Goal: Information Seeking & Learning: Compare options

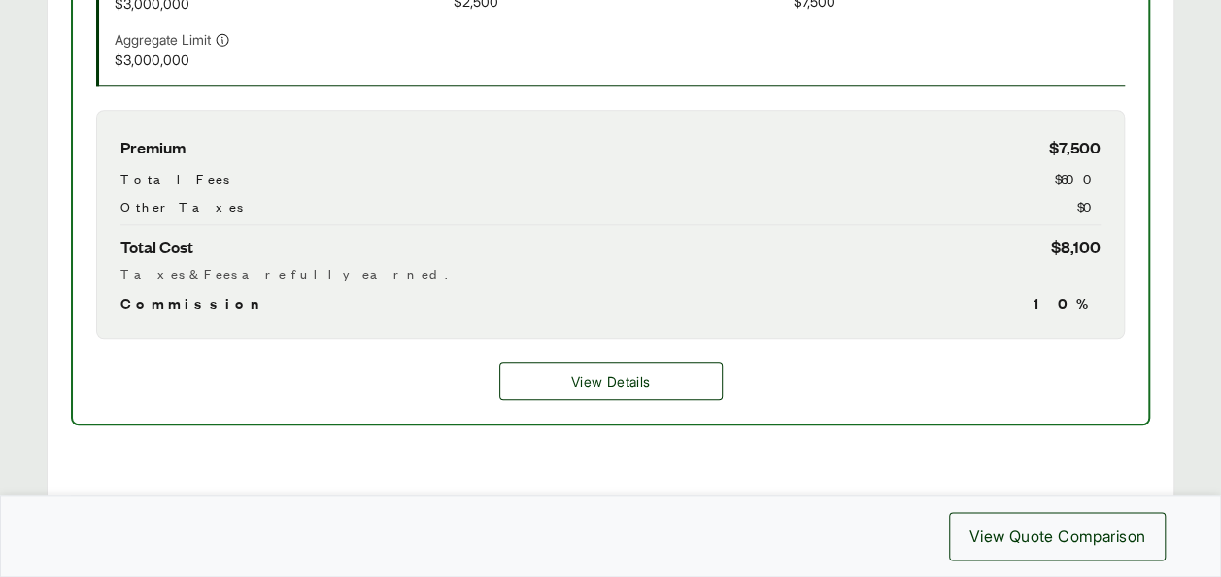
scroll to position [955, 0]
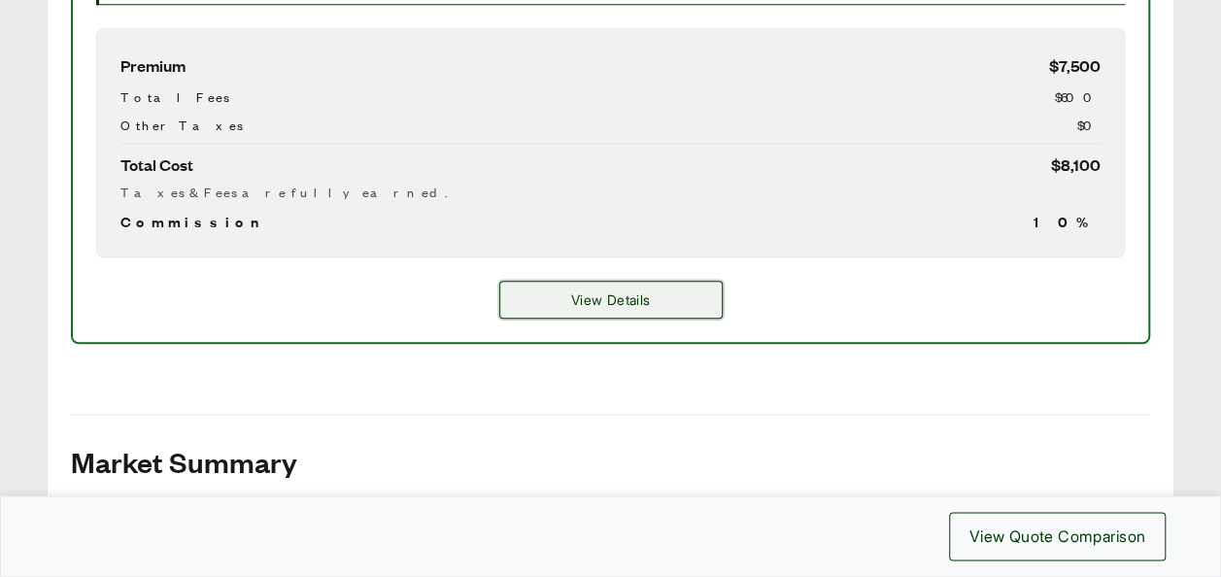
click at [678, 300] on button "View Details" at bounding box center [610, 300] width 223 height 38
click at [586, 303] on span "View Details" at bounding box center [610, 299] width 79 height 20
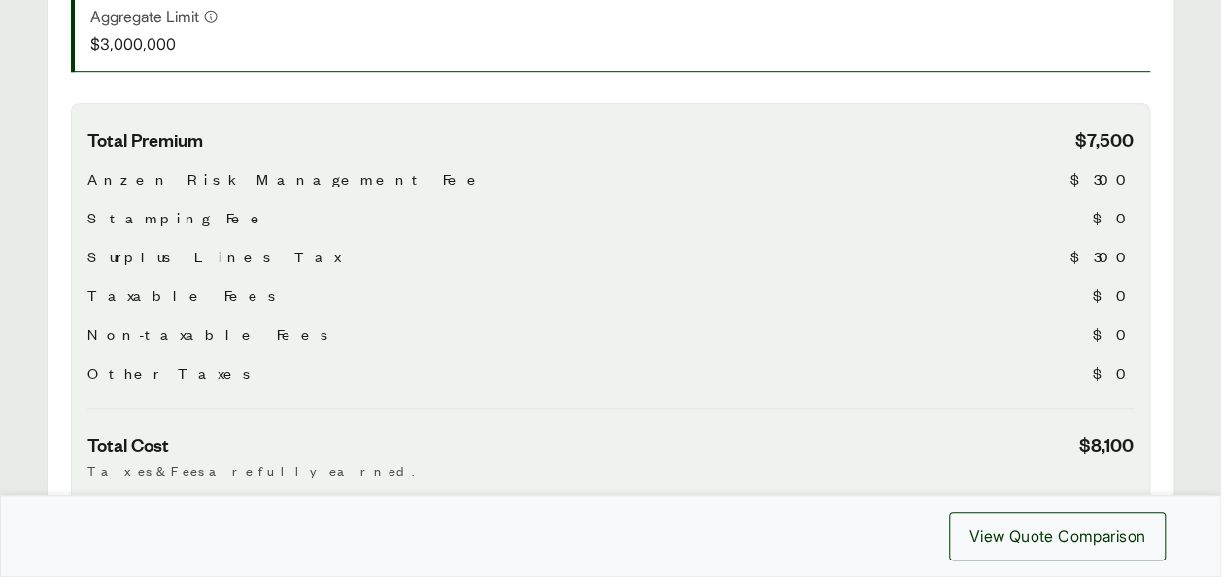
scroll to position [544, 0]
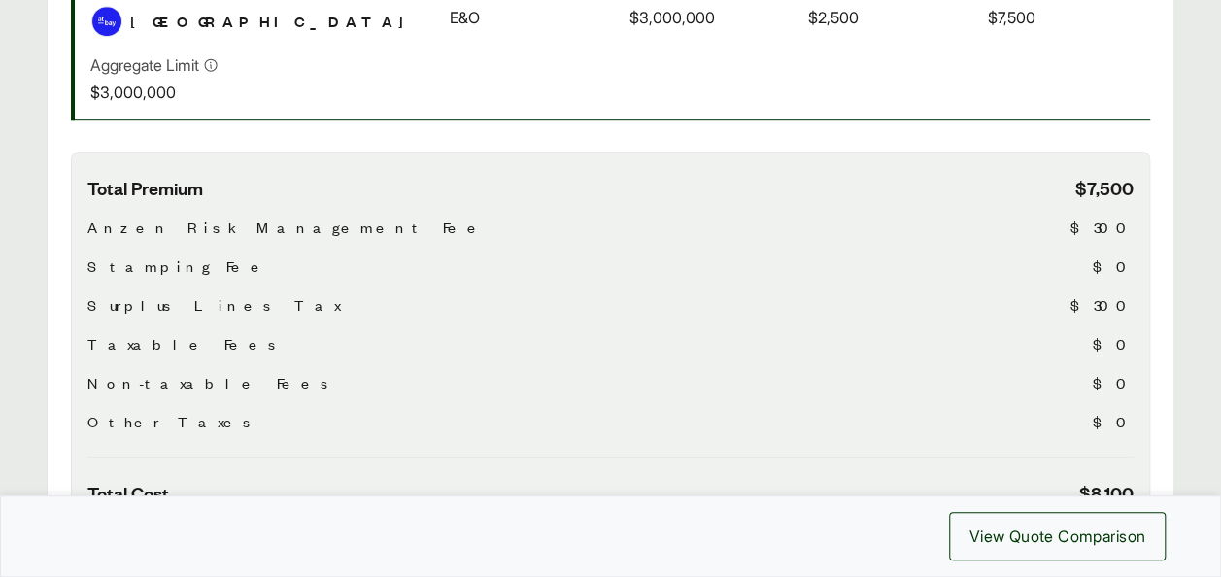
click at [1111, 216] on span "$300" at bounding box center [1101, 227] width 63 height 23
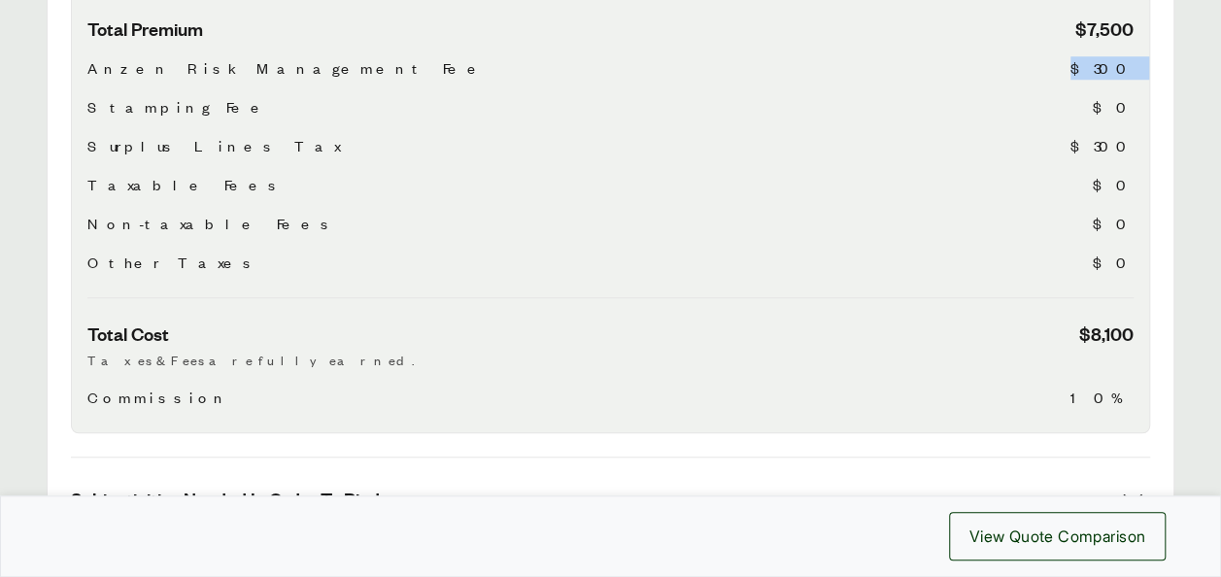
scroll to position [711, 0]
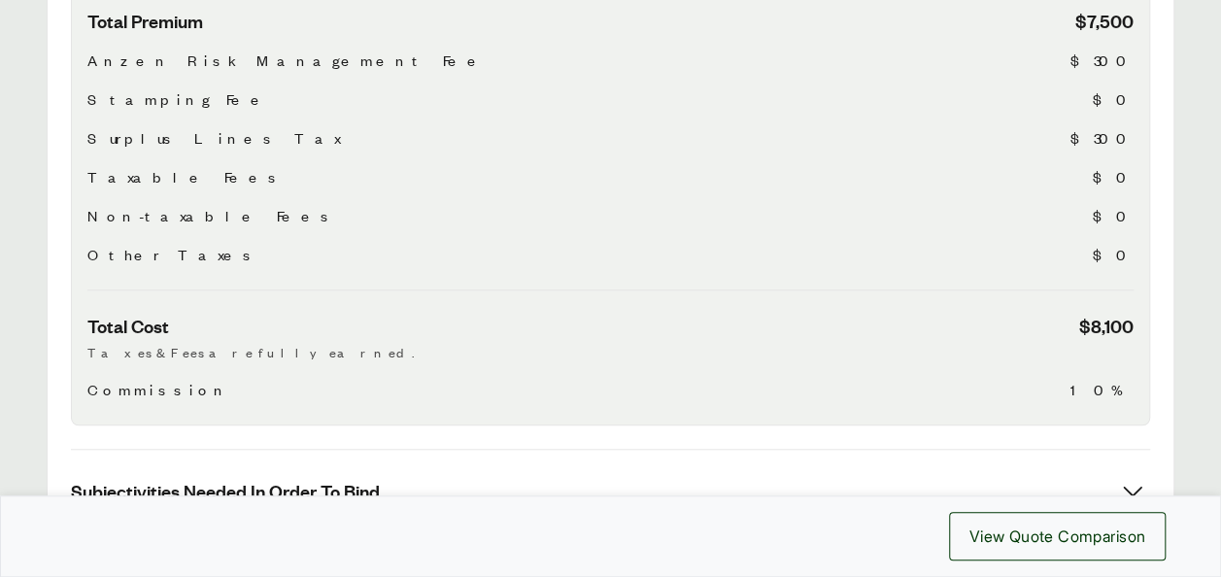
click at [1120, 378] on span "10%" at bounding box center [1101, 389] width 63 height 23
